Goal: Task Accomplishment & Management: Use online tool/utility

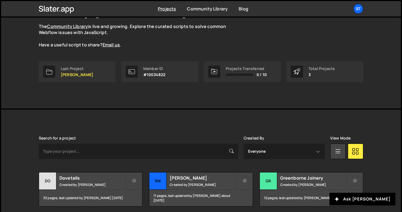
scroll to position [71, 0]
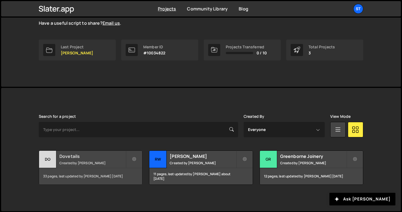
click at [81, 161] on small "Created by [PERSON_NAME]" at bounding box center [92, 163] width 66 height 5
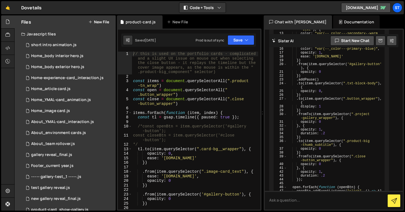
scroll to position [3510, 0]
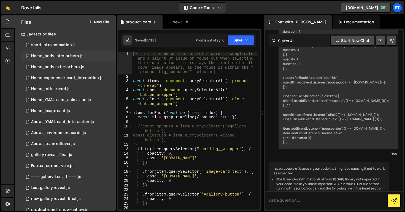
click at [65, 56] on div "Home_body interior hero.js" at bounding box center [57, 56] width 52 height 5
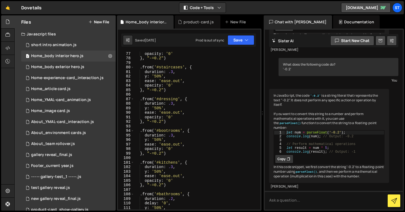
scroll to position [386, 0]
drag, startPoint x: 180, startPoint y: 162, endPoint x: 154, endPoint y: 161, distance: 25.3
click at [154, 161] on div "opacity : '0' } , "-=0.2" ) . from ( '#staircases' , { duration : .3 , y : '50%…" at bounding box center [196, 134] width 124 height 167
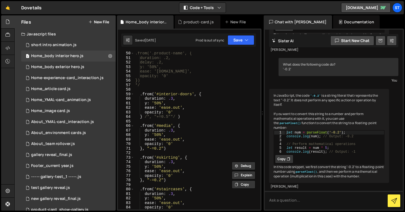
scroll to position [264, 0]
click at [154, 92] on div ".from('.product-name', { duration: .2, delay: .2, y: '50%', ease: '[DOMAIN_NAME…" at bounding box center [196, 134] width 124 height 167
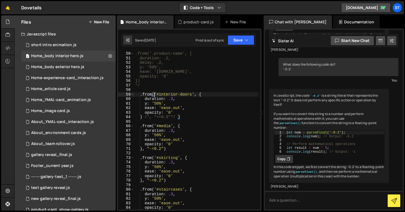
paste textarea "kitchens''#"
drag, startPoint x: 220, startPoint y: 95, endPoint x: 181, endPoint y: 94, distance: 39.4
click at [181, 94] on div ".from('.product-name', { duration: .2, delay: .2, y: '50%', ease: '[DOMAIN_NAME…" at bounding box center [196, 134] width 124 height 167
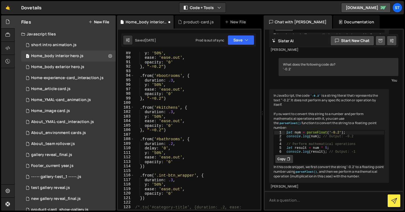
scroll to position [439, 0]
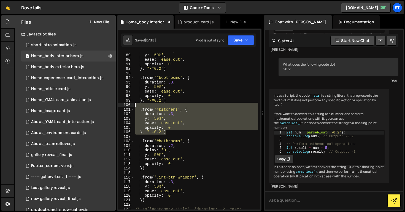
drag, startPoint x: 169, startPoint y: 132, endPoint x: 129, endPoint y: 106, distance: 47.1
click at [129, 106] on div ".from('#interior-doors', { 88 89 90 91 92 93 94 95 96 97 98 99 100 101 102 103 …" at bounding box center [189, 131] width 142 height 158
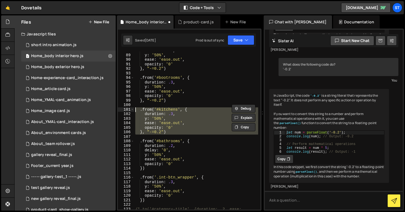
drag, startPoint x: 140, startPoint y: 138, endPoint x: 121, endPoint y: 110, distance: 33.1
click at [121, 110] on div ".from('#kitchens', { 88 89 90 91 92 93 94 95 96 97 98 99 100 101 102 103 104 10…" at bounding box center [189, 131] width 142 height 158
type textarea ".from('#kitchens', { duration: .3,"
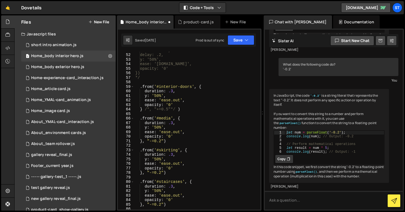
scroll to position [268, 0]
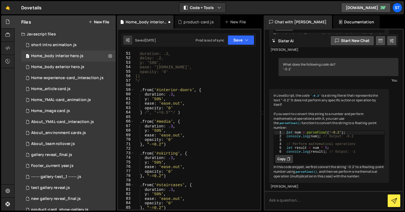
click at [139, 91] on div "duration: .2, delay: .2, y: '50%', ease: '[DOMAIN_NAME]', opacity: '0' }) */ . …" at bounding box center [196, 134] width 124 height 167
paste textarea
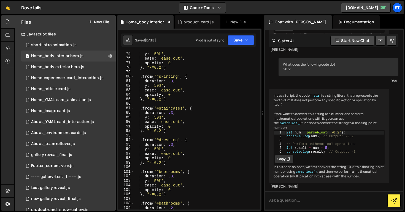
scroll to position [377, 0]
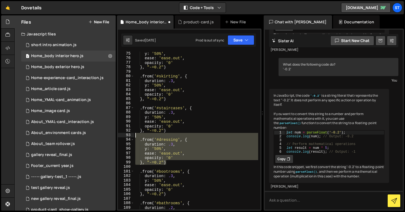
drag, startPoint x: 169, startPoint y: 163, endPoint x: 129, endPoint y: 136, distance: 48.5
click at [129, 136] on div ".from('#interior-doors', { 75 76 77 78 79 80 81 82 83 84 85 86 87 88 89 90 91 9…" at bounding box center [189, 131] width 142 height 158
type textarea ".from('#dressing', {"
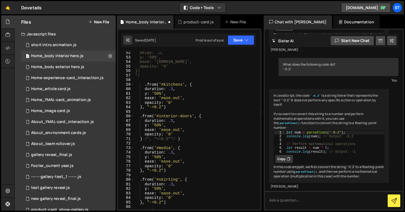
scroll to position [274, 0]
click at [139, 116] on div "delay: .2, y: '50%', ease: '[DOMAIN_NAME]', opacity: '0' }) */ . from ( '#kitch…" at bounding box center [196, 134] width 124 height 167
paste textarea "}, "-=0.2")"
click at [166, 107] on div "delay: .2, y: '50%', ease: '[DOMAIN_NAME]', opacity: '0' }) */ . from ( '#kitch…" at bounding box center [196, 134] width 124 height 167
type textarea "}, "-=0.2")"
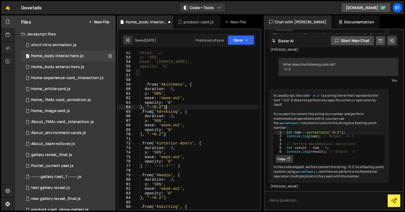
click at [166, 107] on div "delay: .2, y: '50%', ease: '[DOMAIN_NAME]', opacity: '0' }) */ . from ( '#kitch…" at bounding box center [196, 134] width 124 height 167
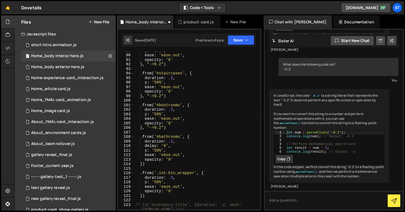
scroll to position [451, 0]
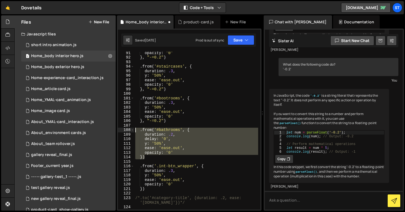
drag, startPoint x: 148, startPoint y: 158, endPoint x: 127, endPoint y: 130, distance: 34.6
click at [127, 130] on div "91 92 93 94 95 96 97 98 99 100 101 102 103 104 105 106 107 108 109 110 111 112 …" at bounding box center [189, 131] width 142 height 158
type textarea ".from('#bathrooms', { duration: .2,"
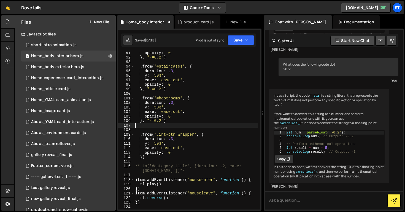
type textarea "}, "-=0.2")"
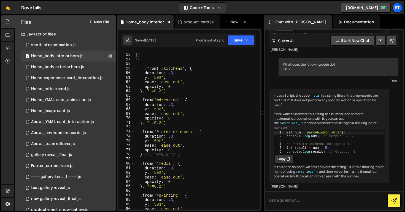
scroll to position [290, 0]
click at [166, 123] on div "opacity: '0' }) */ . from ( '#kitchens' , { duration : .3 , y : '50%' , ease : …" at bounding box center [196, 130] width 124 height 167
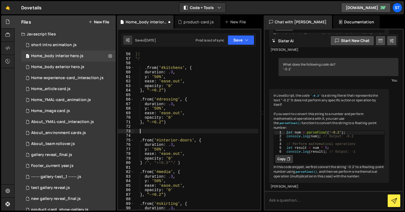
paste textarea "})"
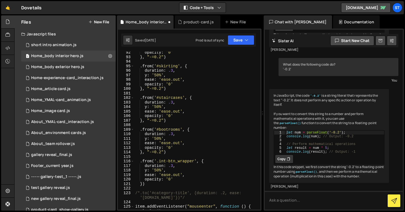
scroll to position [458, 0]
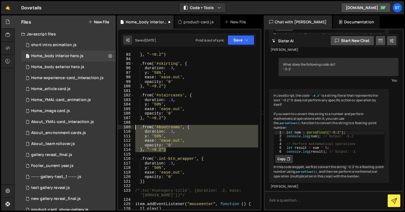
drag, startPoint x: 168, startPoint y: 151, endPoint x: 128, endPoint y: 127, distance: 47.1
click at [128, 127] on div "}) 92 93 94 95 96 97 98 99 100 101 102 103 104 105 106 107 108 109 110 111 112 …" at bounding box center [189, 131] width 142 height 158
type textarea ".from('#bootrooms', { duration: .3,"
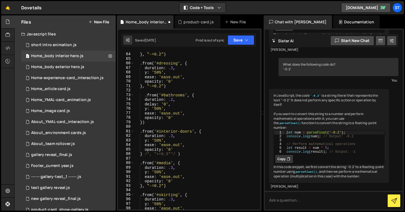
scroll to position [318, 0]
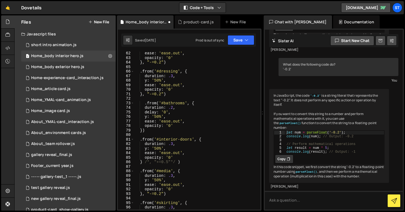
click at [144, 131] on div "ease : 'ease.out' , opacity : '0' } , "-=0.2" ) . from ( '#dressing' , { durati…" at bounding box center [196, 134] width 124 height 167
type textarea "})"
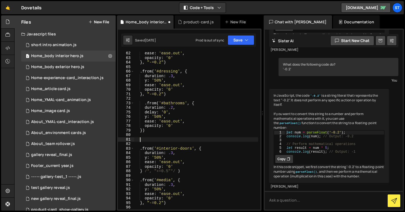
paste textarea "}, "-=0.2")"
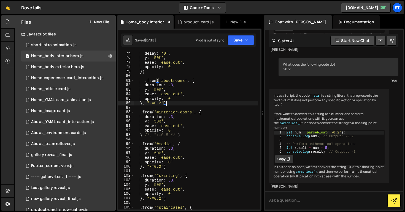
scroll to position [381, 0]
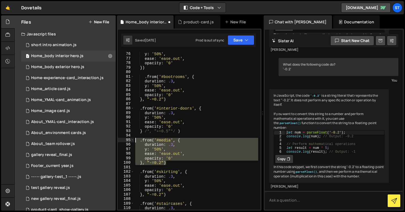
drag, startPoint x: 170, startPoint y: 165, endPoint x: 125, endPoint y: 140, distance: 51.7
click at [125, 140] on div "}, "-=0.2") 75 76 77 78 79 80 81 82 83 84 85 86 87 88 89 90 91 92 93 94 95 96 9…" at bounding box center [189, 131] width 142 height 158
type textarea ".from('#media', { duration: .3,"
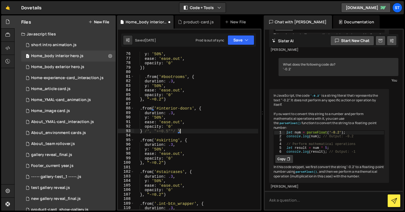
click at [166, 101] on div "delay : '0' , y : '50%' , ease : 'ease.out' , opacity : '0' }) . from ( '#bootr…" at bounding box center [196, 130] width 124 height 167
type textarea "}, "-=0.2")"
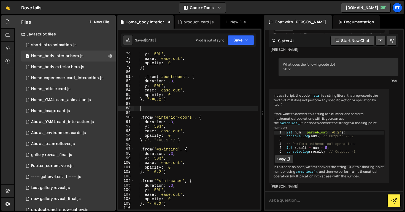
paste textarea "}, "-=0.2")"
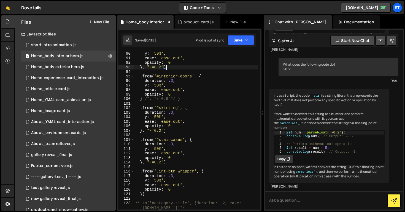
scroll to position [445, 0]
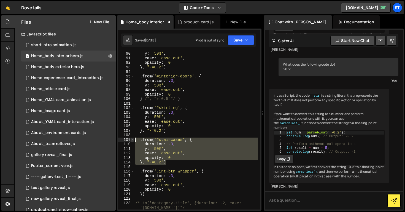
drag, startPoint x: 169, startPoint y: 162, endPoint x: 132, endPoint y: 139, distance: 43.8
click at [132, 139] on div "}, "-=0.2") 90 91 92 93 94 95 96 97 98 99 100 101 102 103 104 105 106 107 108 1…" at bounding box center [189, 131] width 142 height 158
type textarea ".from('#staircases', { duration: .3,"
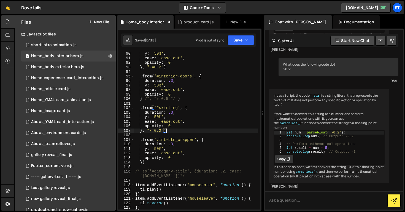
click at [139, 106] on div "y : '50%' , ease : 'ease.out' , opacity : '0' } , "-=0.2" ) . from ( '#interior…" at bounding box center [196, 134] width 124 height 167
paste textarea "}, "-=0.2")"
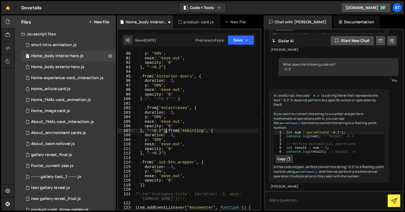
scroll to position [0, 0]
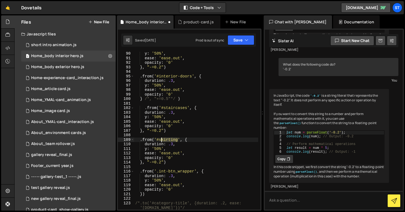
drag, startPoint x: 178, startPoint y: 140, endPoint x: 160, endPoint y: 140, distance: 17.9
click at [160, 140] on div "y : '50%' , ease : 'ease.out' , opacity : '0' } , "-=0.2" ) . from ( '#interior…" at bounding box center [196, 134] width 124 height 167
click at [249, 39] on button "Save" at bounding box center [240, 40] width 27 height 10
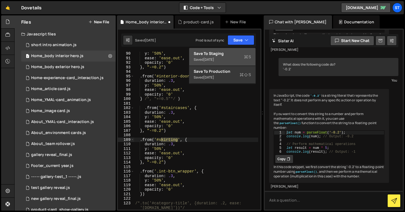
click at [219, 52] on div "Save to Staging S" at bounding box center [221, 54] width 57 height 6
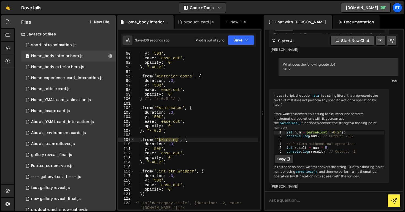
drag, startPoint x: 178, startPoint y: 141, endPoint x: 159, endPoint y: 140, distance: 18.4
click at [159, 140] on div "y : '50%' , ease : 'ease.out' , opacity : '0' } , "-=0.2" ) . from ( '#interior…" at bounding box center [196, 134] width 124 height 167
paste textarea "mouldings"
type textarea ".from('#mouldings', {"
click at [246, 41] on icon "button" at bounding box center [246, 40] width 4 height 6
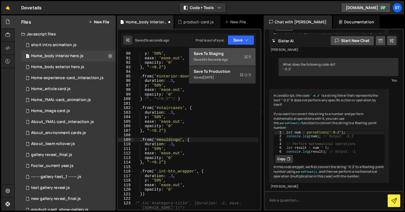
click at [222, 56] on div "Save to Staging S" at bounding box center [221, 54] width 57 height 6
